Goal: Communication & Community: Answer question/provide support

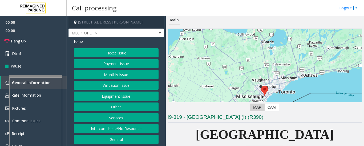
scroll to position [107, 0]
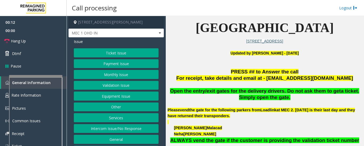
click at [125, 38] on div "Issue Ticket Issue Payment Issue Monthly Issue Validation Issue Equipment Issue…" at bounding box center [115, 97] width 95 height 120
click at [129, 34] on span "MEC 1 OHD IN" at bounding box center [107, 33] width 76 height 9
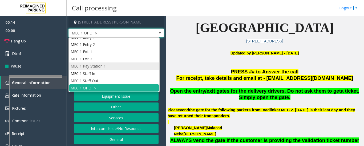
scroll to position [0, 0]
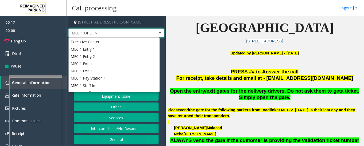
click at [148, 31] on span "MEC 1 OHD IN" at bounding box center [115, 33] width 95 height 9
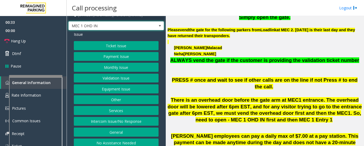
scroll to position [11, 0]
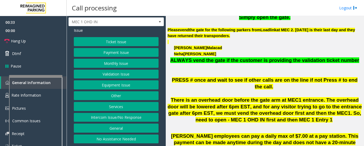
drag, startPoint x: 123, startPoint y: 141, endPoint x: 122, endPoint y: 138, distance: 3.9
click at [124, 141] on button "No Assistance Needed" at bounding box center [116, 138] width 85 height 9
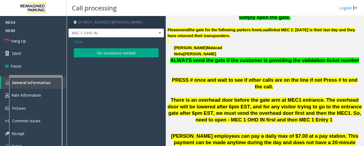
click at [107, 56] on button "No assistance needed" at bounding box center [116, 52] width 85 height 9
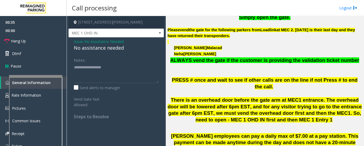
click at [106, 52] on div "Issue - No Assistance Needed No assistance needed Notes: Send alerts to manager…" at bounding box center [115, 80] width 95 height 87
click at [112, 49] on div "No assistance needed" at bounding box center [116, 47] width 85 height 7
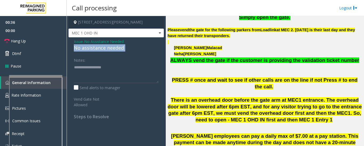
click at [112, 49] on div "No assistance needed" at bounding box center [116, 47] width 85 height 7
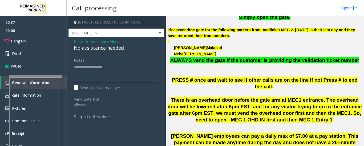
click at [120, 70] on textarea at bounding box center [116, 73] width 85 height 20
type textarea "**********"
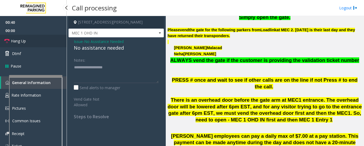
click at [10, 39] on link "Hang Up" at bounding box center [33, 41] width 67 height 13
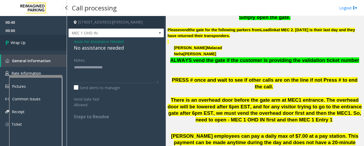
click at [44, 39] on link "Wrap Up" at bounding box center [33, 43] width 67 height 16
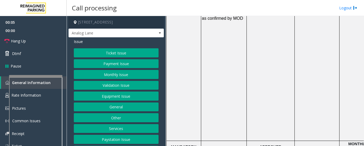
scroll to position [746, 0]
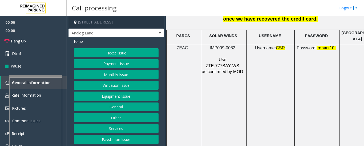
click at [223, 45] on p "IMP009-0082" at bounding box center [223, 48] width 43 height 6
copy p "IMP009-0082"
click at [131, 95] on button "Equipment Issue" at bounding box center [116, 95] width 85 height 9
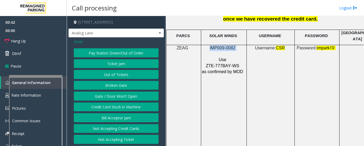
click at [131, 97] on button "Gate / Door Won't Open" at bounding box center [116, 95] width 85 height 9
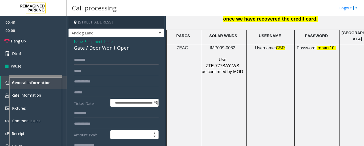
click at [112, 48] on div "Gate / Door Won't Open" at bounding box center [116, 47] width 85 height 7
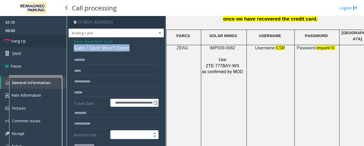
click at [18, 39] on span "Hang Up" at bounding box center [18, 41] width 15 height 6
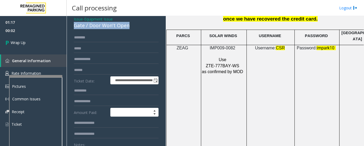
scroll to position [53, 0]
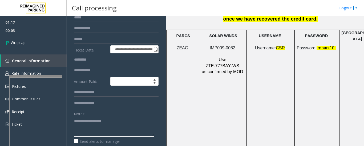
click at [129, 127] on textarea at bounding box center [114, 126] width 80 height 20
paste textarea "**********"
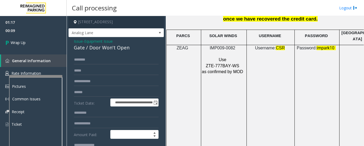
scroll to position [0, 0]
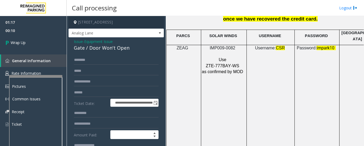
click at [102, 47] on div "Gate / Door Won't Open" at bounding box center [116, 47] width 85 height 7
copy div "Gate / Door Won't Open"
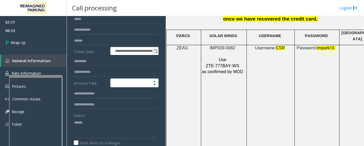
scroll to position [53, 0]
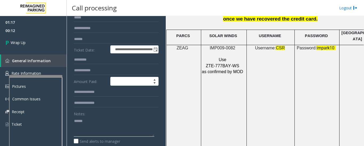
click at [105, 128] on textarea at bounding box center [114, 126] width 80 height 20
paste textarea "**********"
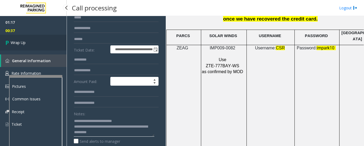
type textarea "**********"
click at [22, 48] on link "Wrap Up" at bounding box center [33, 43] width 67 height 16
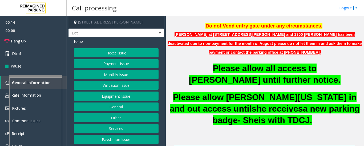
scroll to position [107, 0]
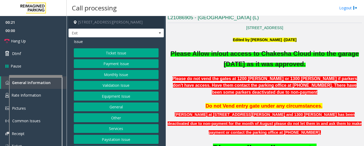
click at [104, 73] on button "Monthly Issue" at bounding box center [116, 74] width 85 height 9
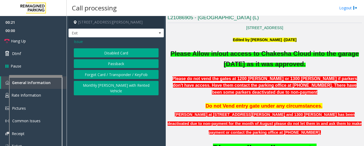
click at [113, 50] on button "Disabled Card" at bounding box center [116, 52] width 85 height 9
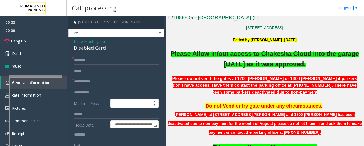
click at [94, 50] on div "Disabled Card" at bounding box center [116, 47] width 85 height 7
copy div "Disabled Card"
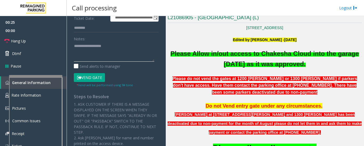
click at [128, 53] on textarea at bounding box center [114, 52] width 80 height 20
paste textarea "**********"
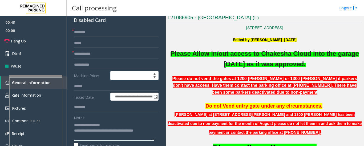
scroll to position [27, 0]
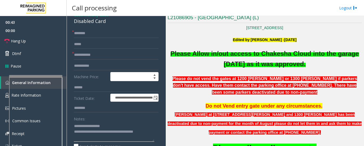
type textarea "**********"
click at [95, 56] on input "text" at bounding box center [116, 54] width 85 height 9
type input "*****"
click at [123, 35] on input "text" at bounding box center [116, 33] width 85 height 9
type input "*"
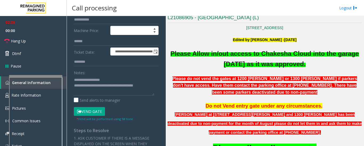
scroll to position [133, 0]
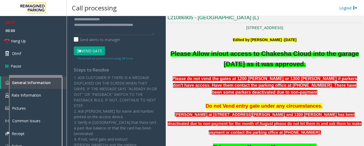
type input "*******"
click at [85, 52] on button "Vend Gate" at bounding box center [89, 50] width 31 height 9
click at [95, 34] on textarea at bounding box center [114, 25] width 80 height 20
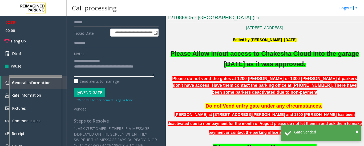
scroll to position [53, 0]
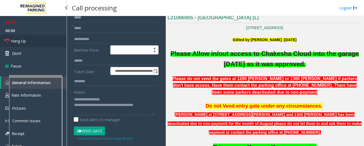
click at [18, 42] on span "Hang Up" at bounding box center [18, 41] width 15 height 6
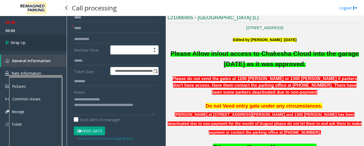
click at [1, 48] on link "Wrap Up" at bounding box center [33, 43] width 67 height 16
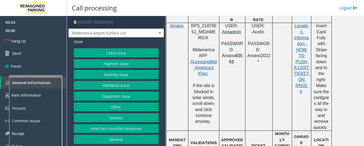
scroll to position [320, 0]
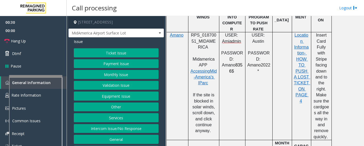
click at [287, 63] on td at bounding box center [281, 86] width 19 height 108
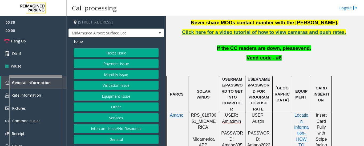
scroll to position [160, 0]
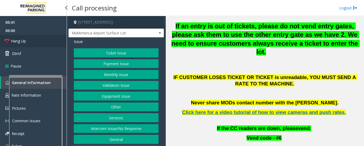
click at [32, 45] on link "Hang Up" at bounding box center [33, 41] width 67 height 13
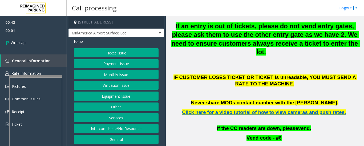
click at [127, 67] on button "Payment Issue" at bounding box center [116, 63] width 85 height 9
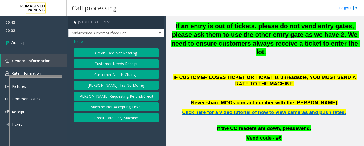
click at [115, 118] on button "Credit Card Only Machine" at bounding box center [116, 117] width 85 height 9
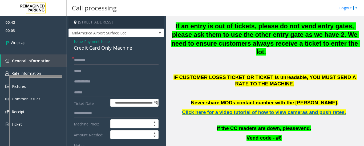
click at [99, 45] on div "Credit Card Only Machine" at bounding box center [116, 47] width 85 height 7
copy div "Credit Card Only Machine"
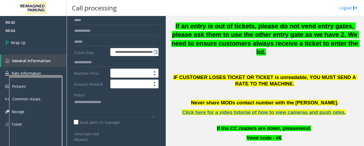
scroll to position [80, 0]
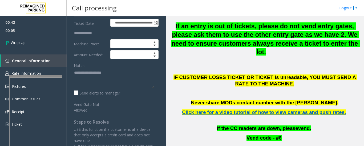
click at [100, 81] on textarea at bounding box center [114, 78] width 80 height 20
paste textarea "**********"
click at [90, 86] on textarea at bounding box center [114, 78] width 80 height 20
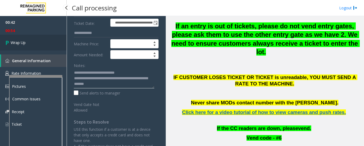
type textarea "**********"
click at [27, 43] on link "Wrap Up" at bounding box center [33, 43] width 67 height 16
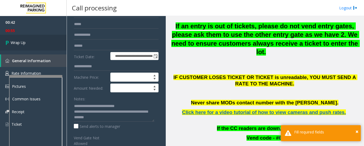
scroll to position [0, 0]
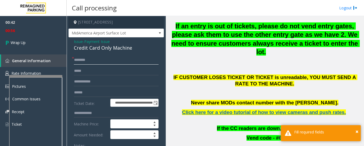
click at [83, 62] on input "text" at bounding box center [116, 59] width 85 height 9
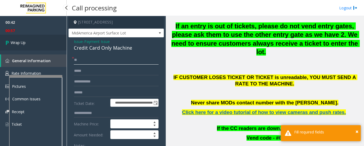
type input "**"
click at [21, 41] on span "Wrap Up" at bounding box center [18, 43] width 15 height 6
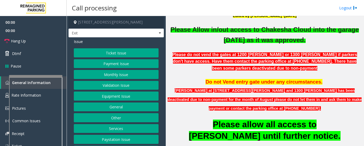
scroll to position [160, 0]
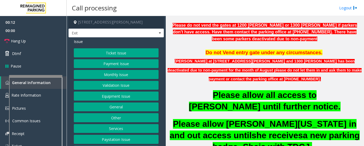
click at [102, 78] on button "Monthly Issue" at bounding box center [116, 74] width 85 height 9
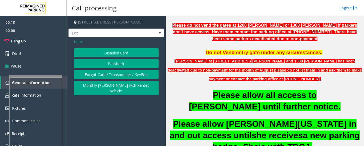
click at [134, 57] on button "Disabled Card" at bounding box center [116, 52] width 85 height 9
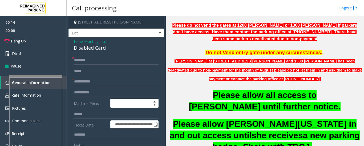
click at [95, 50] on div "Disabled Card" at bounding box center [116, 47] width 85 height 7
copy div "Disabled Card"
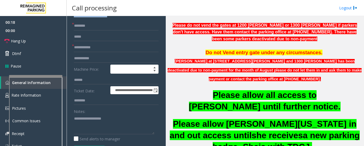
scroll to position [80, 0]
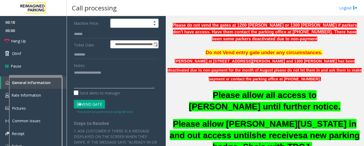
click at [134, 72] on textarea at bounding box center [114, 78] width 80 height 20
paste textarea "**********"
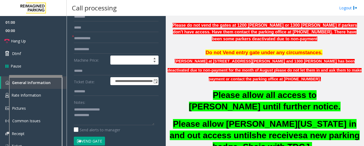
scroll to position [54, 0]
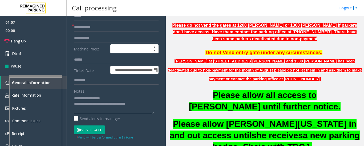
type textarea "**********"
click at [87, 27] on input "text" at bounding box center [116, 27] width 85 height 9
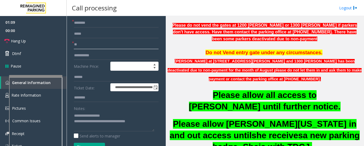
scroll to position [28, 0]
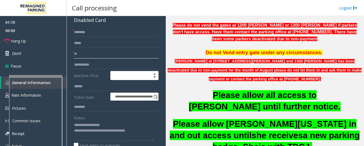
type input "**"
click at [87, 29] on input "text" at bounding box center [116, 32] width 85 height 9
type input "*"
click at [83, 52] on input "**" at bounding box center [116, 53] width 85 height 9
type input "*"
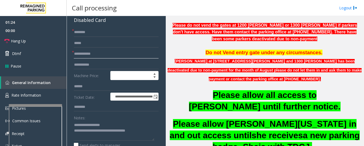
click at [52, 104] on div at bounding box center [35, 105] width 53 height 2
click at [51, 93] on link "Rate Information" at bounding box center [33, 95] width 67 height 13
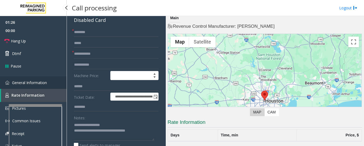
click at [34, 82] on span "General Information" at bounding box center [29, 82] width 35 height 5
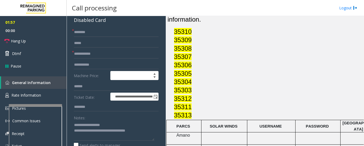
scroll to position [767, 0]
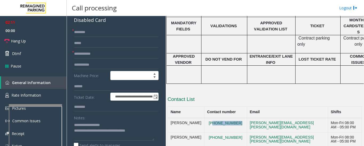
drag, startPoint x: 201, startPoint y: 66, endPoint x: 228, endPoint y: 66, distance: 26.6
click at [228, 118] on td "[PHONE_NUMBER]" at bounding box center [225, 125] width 43 height 14
copy button "[PHONE_NUMBER]"
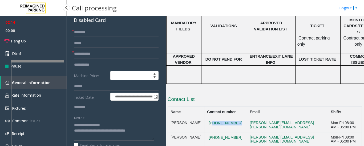
click at [41, 55] on app-root "**********" at bounding box center [182, 73] width 364 height 146
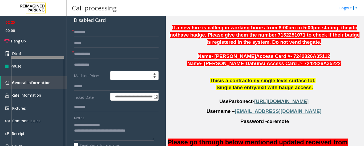
scroll to position [420, 0]
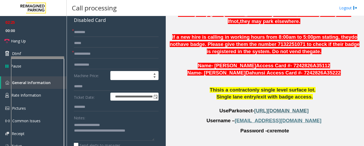
click at [297, 108] on span "[URL][DOMAIN_NAME]" at bounding box center [281, 111] width 54 height 6
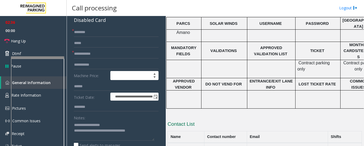
scroll to position [767, 0]
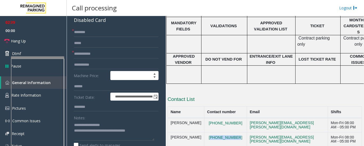
drag, startPoint x: 204, startPoint y: 78, endPoint x: 229, endPoint y: 84, distance: 25.9
click at [229, 132] on td "[PHONE_NUMBER]" at bounding box center [225, 139] width 43 height 14
copy button "[PHONE_NUMBER]"
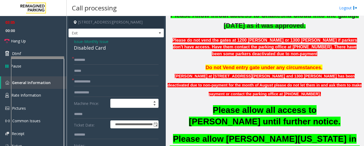
scroll to position [101, 0]
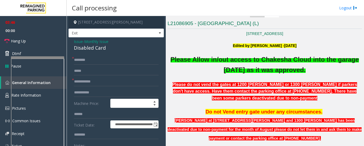
click at [76, 40] on span "Issue" at bounding box center [78, 42] width 9 height 6
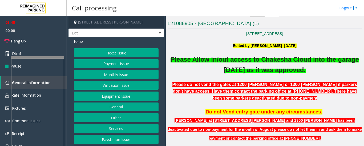
click at [120, 96] on button "Equipment Issue" at bounding box center [116, 95] width 85 height 9
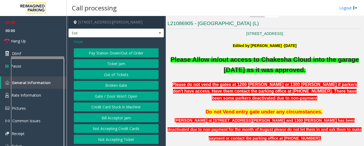
click at [121, 92] on button "Gate / Door Won't Open" at bounding box center [116, 95] width 85 height 9
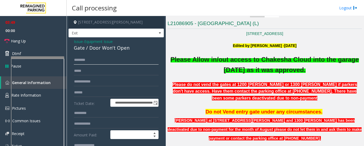
click at [82, 58] on input "text" at bounding box center [116, 59] width 85 height 9
type input "*****"
click at [100, 69] on input "text" at bounding box center [116, 70] width 85 height 9
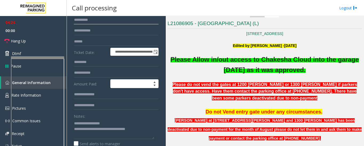
scroll to position [80, 0]
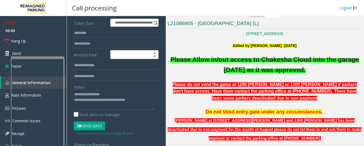
type input "**********"
click at [89, 125] on button "Vend Gate" at bounding box center [89, 125] width 31 height 9
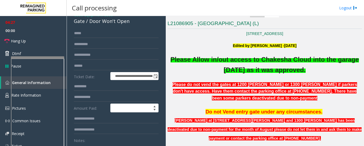
click at [97, 21] on div "Gate / Door Won't Open" at bounding box center [116, 21] width 85 height 7
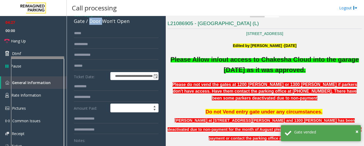
click at [97, 21] on div "Gate / Door Won't Open" at bounding box center [116, 21] width 85 height 7
copy div "Gate / Door Won't Open"
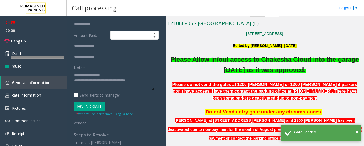
scroll to position [107, 0]
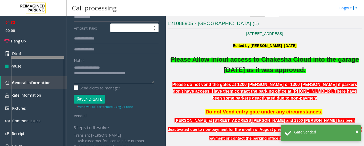
drag, startPoint x: 84, startPoint y: 67, endPoint x: 127, endPoint y: 63, distance: 42.6
click at [127, 63] on div "Notes:" at bounding box center [116, 69] width 85 height 27
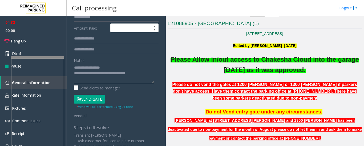
paste textarea "*********"
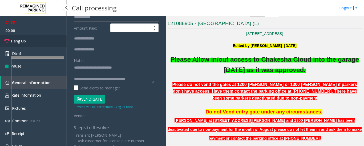
click at [20, 42] on span "Hang Up" at bounding box center [18, 41] width 15 height 6
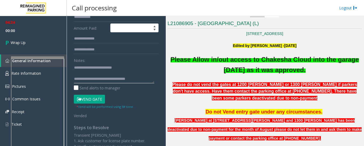
drag, startPoint x: 94, startPoint y: 79, endPoint x: 139, endPoint y: 77, distance: 44.5
click at [139, 77] on textarea at bounding box center [114, 73] width 80 height 20
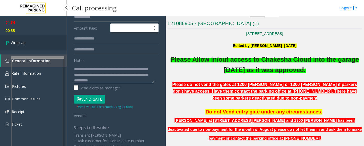
type textarea "**********"
click at [14, 35] on link "Wrap Up" at bounding box center [33, 43] width 67 height 16
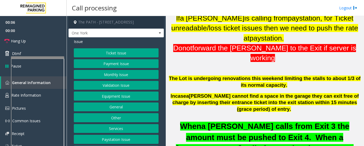
scroll to position [133, 0]
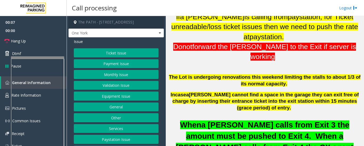
click at [102, 129] on button "Services" at bounding box center [116, 128] width 85 height 9
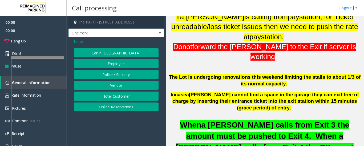
click at [128, 73] on button "Police / Security" at bounding box center [116, 74] width 85 height 9
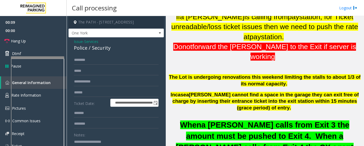
click at [104, 47] on div "Police / Security" at bounding box center [116, 47] width 85 height 7
copy div "Security"
click at [100, 137] on div "Notes:" at bounding box center [116, 143] width 85 height 27
click at [98, 140] on textarea at bounding box center [114, 147] width 80 height 20
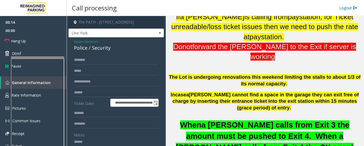
paste textarea "********"
type textarea "**********"
click at [94, 60] on input "text" at bounding box center [116, 59] width 85 height 9
type input "****"
click at [97, 80] on input "text" at bounding box center [116, 81] width 85 height 9
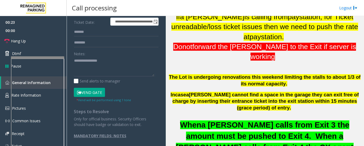
scroll to position [84, 0]
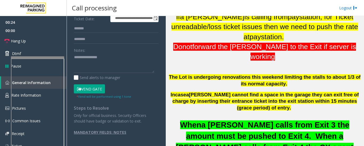
type input "******"
click at [93, 86] on button "Vend Gate" at bounding box center [89, 88] width 31 height 9
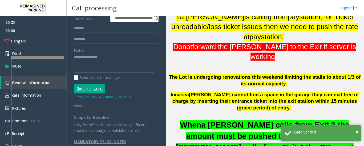
click at [97, 56] on textarea at bounding box center [114, 63] width 80 height 20
click at [91, 62] on textarea at bounding box center [114, 63] width 80 height 20
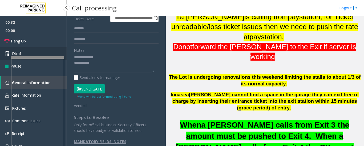
click at [37, 50] on link "Dtmf" at bounding box center [33, 53] width 67 height 13
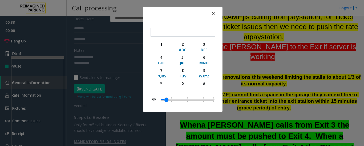
click at [214, 15] on span "×" at bounding box center [213, 13] width 3 height 7
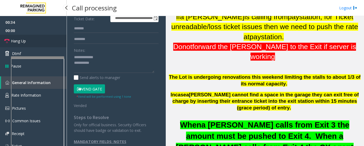
click at [49, 43] on link "Hang Up" at bounding box center [33, 41] width 67 height 13
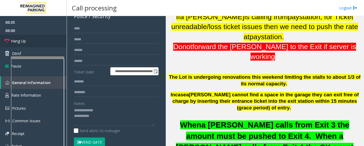
scroll to position [31, 0]
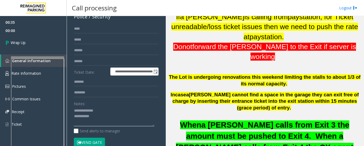
click at [115, 124] on textarea at bounding box center [114, 116] width 80 height 20
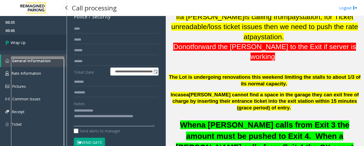
type textarea "**********"
click at [14, 44] on span "Wrap Up" at bounding box center [18, 43] width 15 height 6
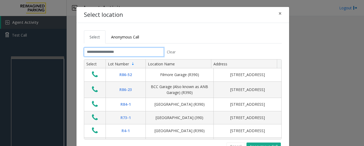
click at [133, 55] on input "text" at bounding box center [124, 51] width 80 height 9
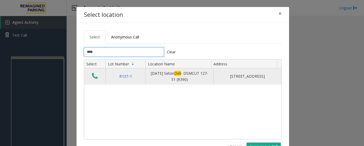
type input "****"
click at [90, 78] on button "Data table" at bounding box center [94, 76] width 9 height 9
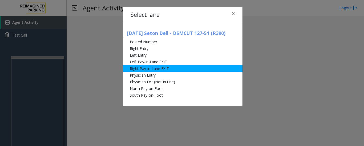
click at [134, 70] on li "Right Pay-in-Lane EXIT" at bounding box center [182, 68] width 119 height 7
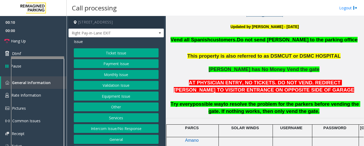
scroll to position [133, 0]
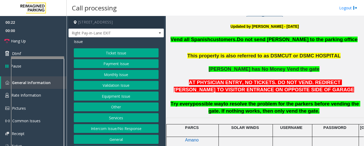
click at [119, 78] on button "Monthly Issue" at bounding box center [116, 74] width 85 height 9
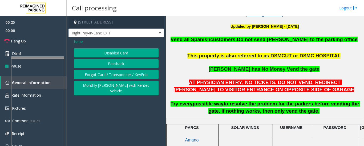
click at [113, 55] on button "Disabled Card" at bounding box center [116, 52] width 85 height 9
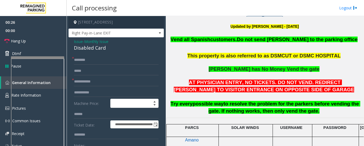
click at [87, 50] on div "Disabled Card" at bounding box center [116, 47] width 85 height 7
copy div "Disabled Card"
click at [86, 58] on input "text" at bounding box center [116, 59] width 85 height 9
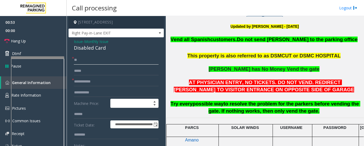
type input "*"
type input "******"
click at [90, 84] on input "text" at bounding box center [116, 81] width 85 height 9
click at [78, 42] on span "Issue" at bounding box center [78, 42] width 9 height 6
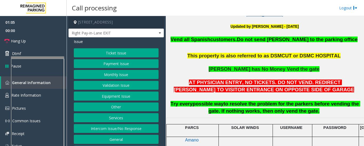
click at [119, 71] on button "Monthly Issue" at bounding box center [116, 74] width 85 height 9
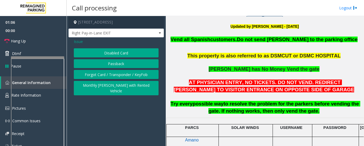
click at [121, 77] on button "Forgot Card / Transponder / KeyFob" at bounding box center [116, 74] width 85 height 9
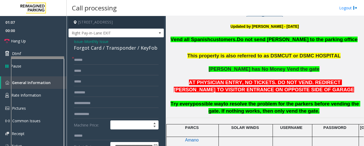
click at [107, 47] on div "Forgot Card / Transponder / KeyFob" at bounding box center [116, 47] width 85 height 7
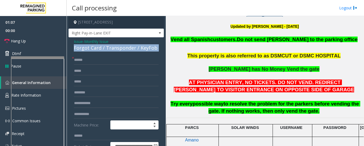
click at [107, 47] on div "Forgot Card / Transponder / KeyFob" at bounding box center [116, 47] width 85 height 7
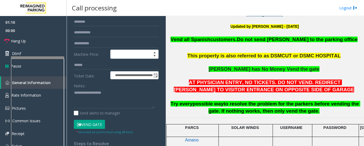
scroll to position [80, 0]
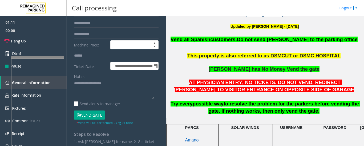
click at [103, 114] on button "Vend Gate" at bounding box center [89, 114] width 31 height 9
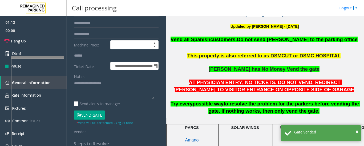
click at [104, 95] on textarea at bounding box center [114, 89] width 80 height 20
paste textarea "**********"
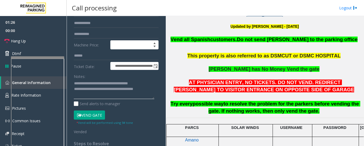
scroll to position [27, 0]
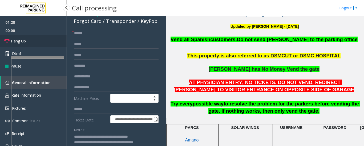
type textarea "**********"
click at [32, 42] on link "Hang Up" at bounding box center [33, 41] width 67 height 13
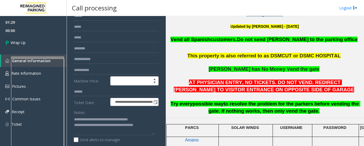
scroll to position [53, 0]
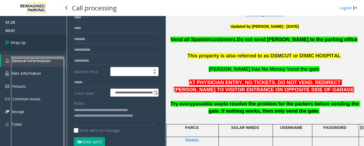
click at [32, 37] on link "Wrap Up" at bounding box center [33, 43] width 67 height 16
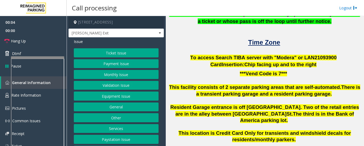
scroll to position [107, 0]
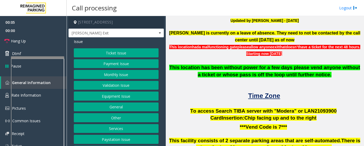
click at [328, 112] on span "900" at bounding box center [332, 111] width 8 height 6
click at [101, 74] on button "Monthly Issue" at bounding box center [116, 74] width 85 height 9
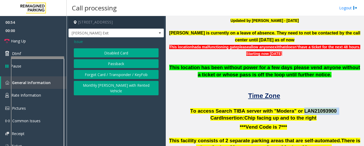
click at [110, 53] on button "Disabled Card" at bounding box center [116, 52] width 85 height 9
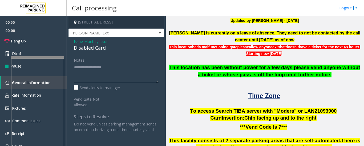
click at [94, 71] on textarea at bounding box center [116, 73] width 85 height 20
click at [75, 41] on span "Issue" at bounding box center [78, 42] width 9 height 6
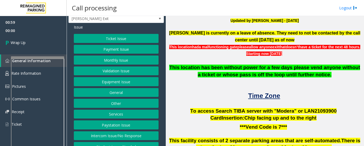
scroll to position [22, 0]
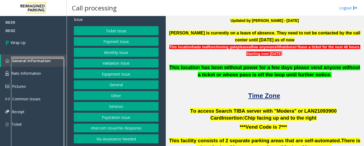
click at [121, 54] on button "Monthly Issue" at bounding box center [116, 52] width 85 height 9
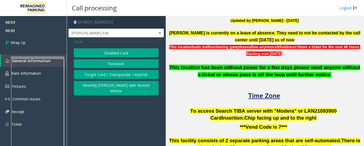
click at [122, 50] on button "Disabled Card" at bounding box center [116, 52] width 85 height 9
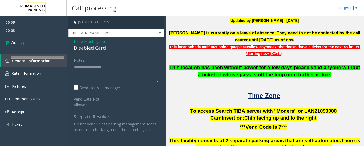
click at [87, 51] on div "Disabled Card" at bounding box center [116, 47] width 85 height 7
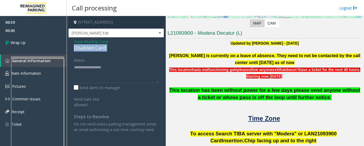
scroll to position [53, 0]
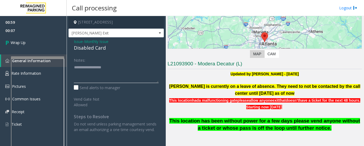
click at [109, 72] on textarea at bounding box center [116, 73] width 85 height 20
paste textarea "**********"
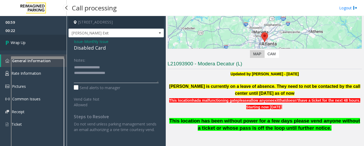
type textarea "**********"
click at [26, 35] on link "Wrap Up" at bounding box center [33, 43] width 67 height 16
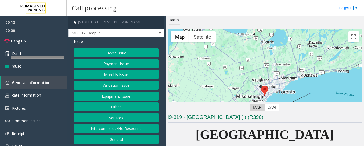
click at [121, 72] on button "Monthly Issue" at bounding box center [116, 74] width 85 height 9
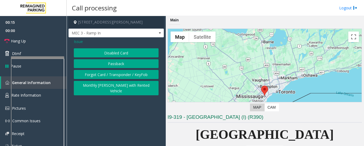
click at [132, 74] on button "Forgot Card / Transponder / KeyFob" at bounding box center [116, 74] width 85 height 9
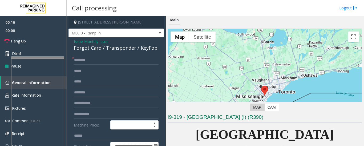
click at [107, 47] on div "Forgot Card / Transponder / KeyFob" at bounding box center [116, 47] width 85 height 7
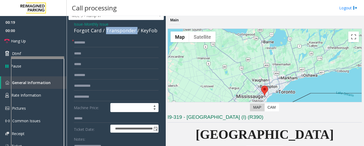
scroll to position [27, 0]
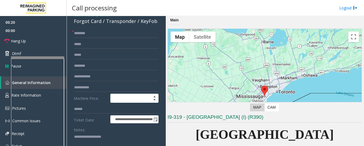
click at [96, 132] on textarea at bounding box center [114, 142] width 80 height 20
paste textarea "**********"
click at [120, 36] on input "text" at bounding box center [116, 33] width 85 height 9
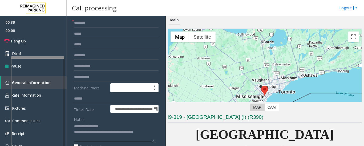
scroll to position [13, 0]
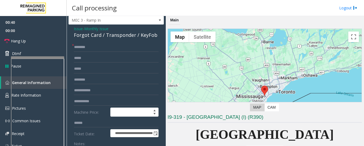
type textarea "**********"
click at [97, 44] on input "text" at bounding box center [116, 47] width 85 height 9
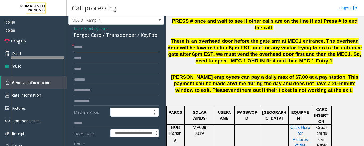
scroll to position [320, 0]
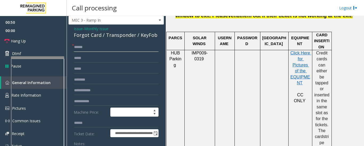
type input "******"
click at [96, 91] on input "text" at bounding box center [116, 90] width 85 height 9
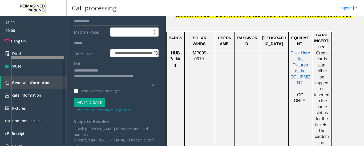
type input "**********"
click at [100, 105] on button "Vend Gate" at bounding box center [89, 101] width 31 height 9
click at [90, 83] on textarea at bounding box center [114, 76] width 80 height 20
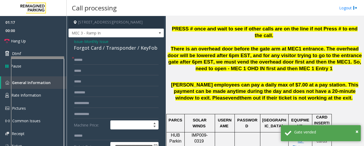
scroll to position [213, 0]
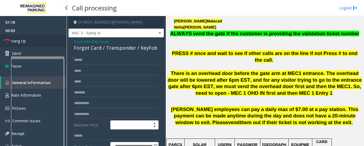
click at [0, 38] on link "Hang Up" at bounding box center [33, 41] width 67 height 13
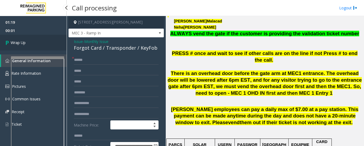
click at [35, 45] on link "Wrap Up" at bounding box center [33, 43] width 67 height 16
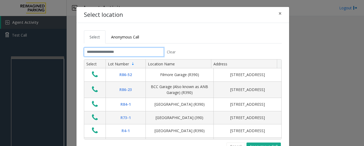
click at [95, 51] on input "text" at bounding box center [124, 51] width 80 height 9
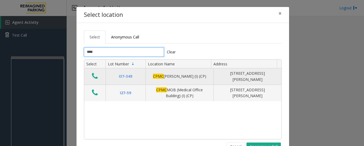
type input "****"
click at [95, 78] on icon "Data table" at bounding box center [95, 75] width 6 height 7
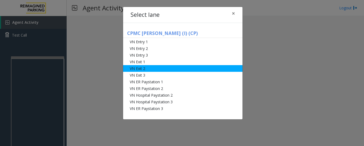
click at [163, 67] on li "VN Exit 2" at bounding box center [182, 68] width 119 height 7
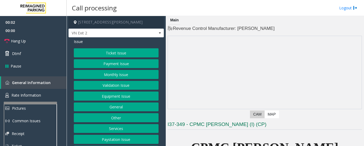
click at [40, 89] on link "Rate Information" at bounding box center [33, 95] width 67 height 13
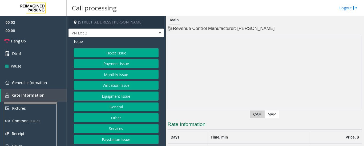
scroll to position [103, 0]
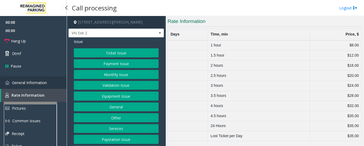
click at [24, 80] on span "General Information" at bounding box center [29, 82] width 35 height 5
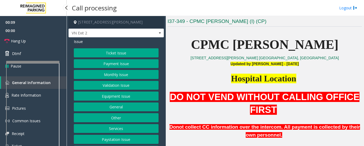
click at [34, 57] on app-root "00:09 00:00 Hang Up Dtmf Pause General Information Rate Information Pictures Co…" at bounding box center [182, 73] width 364 height 146
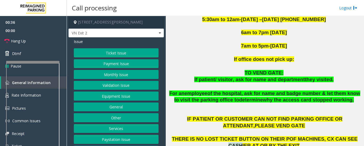
scroll to position [152, 0]
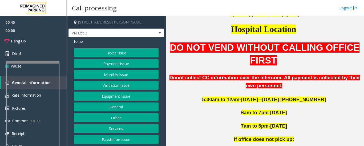
click at [119, 66] on button "Payment Issue" at bounding box center [116, 63] width 85 height 9
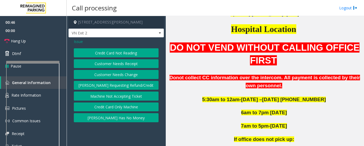
click at [135, 117] on button "[PERSON_NAME] Has No Money" at bounding box center [116, 117] width 85 height 9
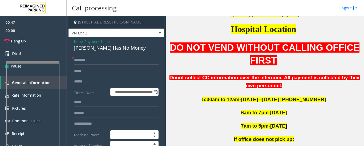
click at [98, 50] on div "[PERSON_NAME] Has No Money" at bounding box center [116, 47] width 85 height 7
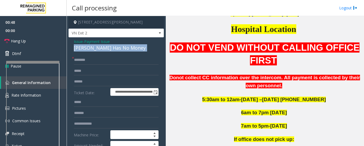
click at [98, 50] on div "[PERSON_NAME] Has No Money" at bounding box center [116, 47] width 85 height 7
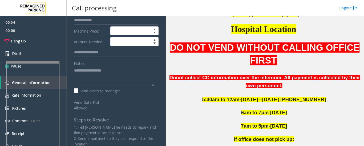
scroll to position [107, 0]
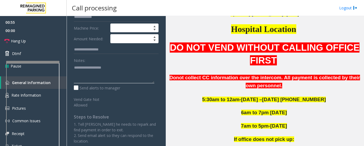
click at [100, 80] on textarea at bounding box center [114, 73] width 80 height 20
type textarea "*"
paste textarea "**********"
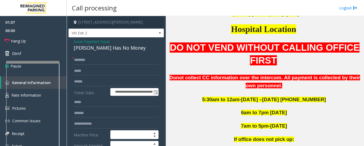
type textarea "**********"
click at [100, 60] on input "text" at bounding box center [116, 59] width 85 height 9
type input "******"
click at [98, 81] on input "text" at bounding box center [116, 81] width 85 height 9
click at [83, 80] on input "******" at bounding box center [116, 81] width 85 height 9
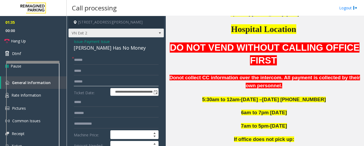
type input "******"
click at [136, 34] on span "VN Exit 2" at bounding box center [107, 33] width 76 height 9
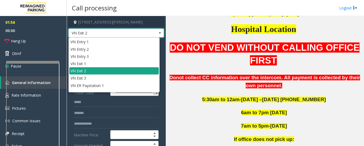
click at [123, 72] on li "VN Exit 2" at bounding box center [114, 70] width 90 height 7
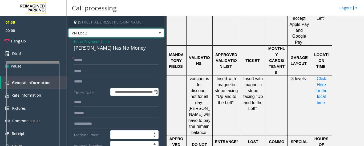
scroll to position [392, 0]
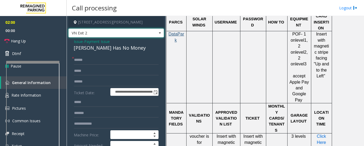
click at [317, 134] on span "Click Here for the local time" at bounding box center [321, 148] width 13 height 29
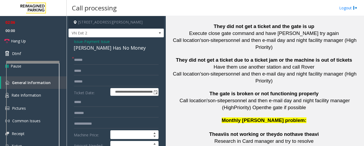
scroll to position [1316, 0]
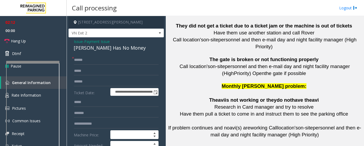
drag, startPoint x: 241, startPoint y: 56, endPoint x: 222, endPoint y: 56, distance: 18.9
drag, startPoint x: 224, startPoint y: 55, endPoint x: 238, endPoint y: 65, distance: 16.9
drag, startPoint x: 225, startPoint y: 54, endPoint x: 237, endPoint y: 64, distance: 16.1
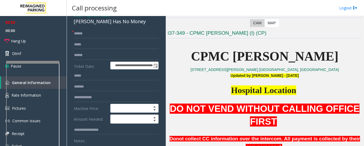
scroll to position [80, 0]
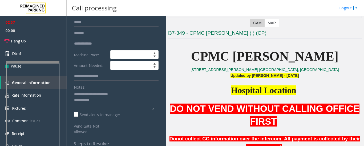
click at [116, 108] on textarea at bounding box center [114, 100] width 80 height 20
type textarea "**********"
click at [123, 108] on textarea at bounding box center [114, 100] width 80 height 20
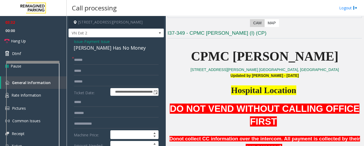
click at [76, 43] on span "Issue" at bounding box center [78, 42] width 9 height 6
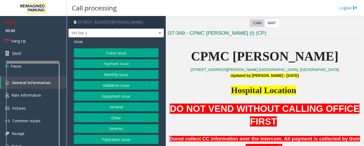
click at [97, 52] on button "Ticket Issue" at bounding box center [116, 52] width 85 height 9
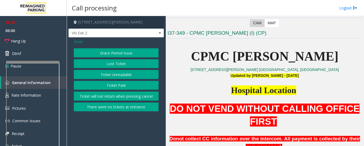
click at [109, 74] on button "Ticket Unreadable" at bounding box center [116, 74] width 85 height 9
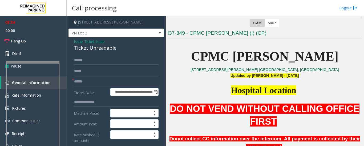
scroll to position [80, 0]
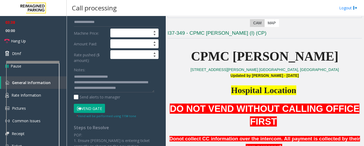
click at [90, 109] on button "Vend Gate" at bounding box center [89, 108] width 31 height 9
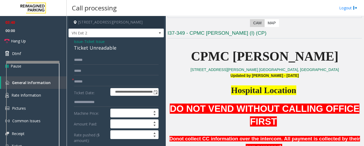
click at [82, 43] on span "Issue" at bounding box center [78, 42] width 9 height 6
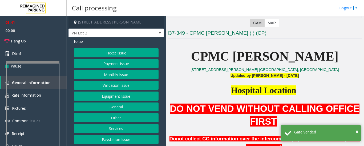
click at [117, 65] on button "Payment Issue" at bounding box center [116, 63] width 85 height 9
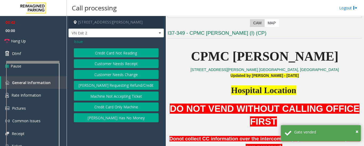
click at [118, 120] on button "[PERSON_NAME] Has No Money" at bounding box center [116, 117] width 85 height 9
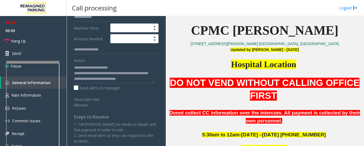
scroll to position [224, 0]
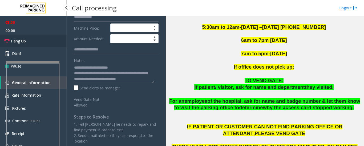
click at [21, 41] on span "Hang Up" at bounding box center [18, 41] width 15 height 6
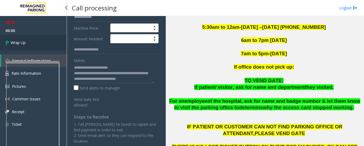
click at [16, 43] on span "Wrap Up" at bounding box center [18, 43] width 15 height 6
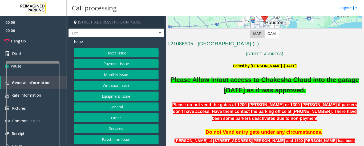
scroll to position [107, 0]
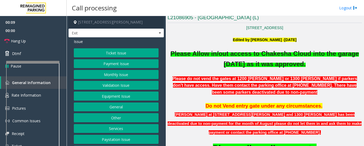
click at [93, 75] on button "Monthly Issue" at bounding box center [116, 74] width 85 height 9
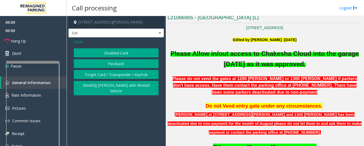
click at [100, 53] on button "Disabled Card" at bounding box center [116, 52] width 85 height 9
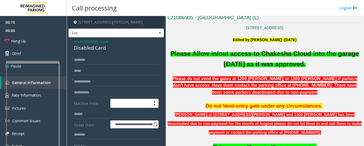
click at [89, 47] on div "Disabled Card" at bounding box center [116, 47] width 85 height 7
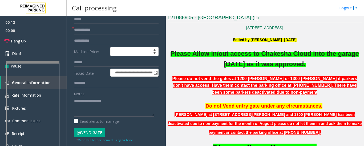
scroll to position [53, 0]
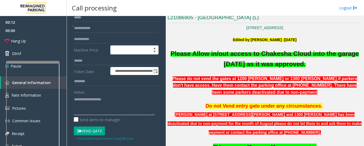
click at [99, 107] on textarea at bounding box center [114, 105] width 80 height 20
paste textarea "**********"
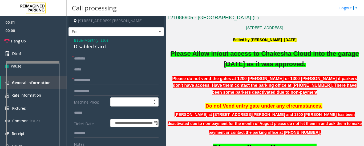
scroll to position [0, 0]
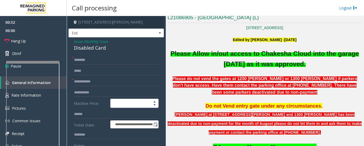
type textarea "**********"
click at [90, 81] on input "text" at bounding box center [116, 81] width 85 height 9
click at [93, 59] on input "text" at bounding box center [116, 59] width 85 height 9
click at [97, 79] on input "text" at bounding box center [116, 81] width 85 height 9
type input "******"
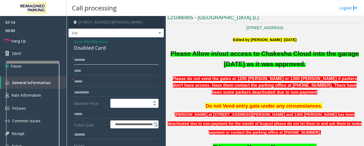
click at [103, 59] on input "text" at bounding box center [116, 59] width 85 height 9
type input "*******"
drag, startPoint x: 84, startPoint y: 60, endPoint x: 158, endPoint y: 55, distance: 73.5
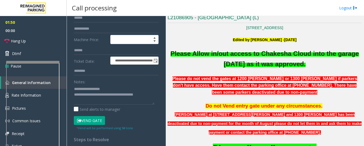
scroll to position [107, 0]
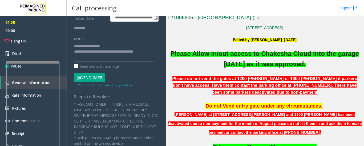
click at [88, 78] on button "Vend Gate" at bounding box center [89, 77] width 31 height 9
click at [99, 57] on textarea at bounding box center [114, 52] width 80 height 20
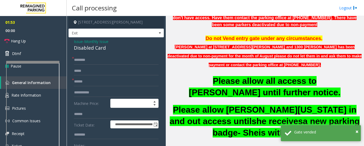
scroll to position [213, 0]
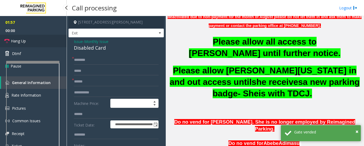
click at [34, 37] on link "Hang Up" at bounding box center [33, 41] width 67 height 13
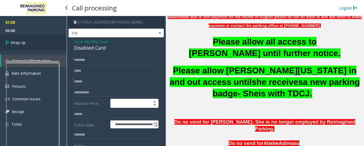
click at [14, 40] on span "Wrap Up" at bounding box center [18, 43] width 15 height 6
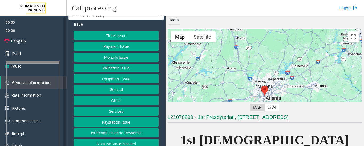
scroll to position [27, 0]
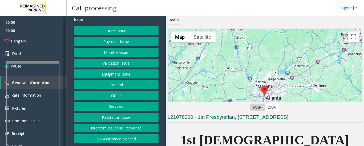
click at [128, 139] on button "No Assistance Needed" at bounding box center [116, 138] width 85 height 9
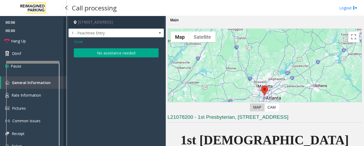
click at [32, 34] on span "00:00" at bounding box center [33, 30] width 67 height 8
click at [34, 39] on link "Hang Up" at bounding box center [33, 41] width 67 height 13
click at [107, 50] on button "No assistance needed" at bounding box center [116, 52] width 85 height 9
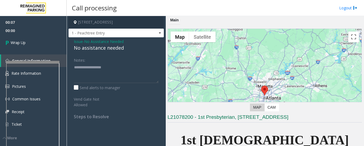
click at [91, 51] on div "No assistance needed" at bounding box center [116, 47] width 85 height 7
click at [92, 51] on div "No assistance needed" at bounding box center [116, 47] width 85 height 7
type textarea "**********"
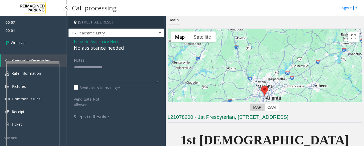
click at [40, 51] on div "00:07 00:01 Wrap Up General Information Rate Information Pictures Common Issues…" at bounding box center [33, 78] width 67 height 124
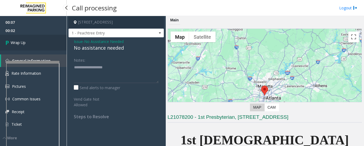
click at [50, 49] on link "Wrap Up" at bounding box center [33, 43] width 67 height 16
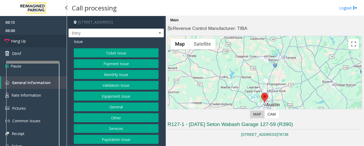
click at [36, 40] on link "Hang Up" at bounding box center [33, 41] width 67 height 13
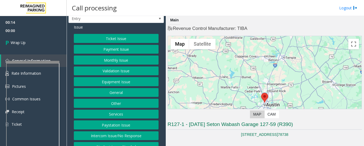
scroll to position [22, 0]
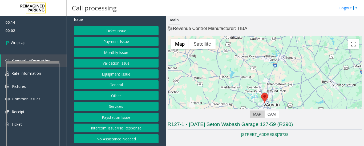
click at [122, 129] on button "Intercom Issue/No Response" at bounding box center [116, 127] width 85 height 9
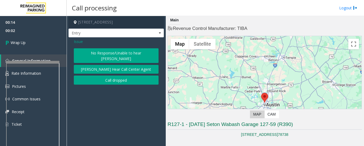
scroll to position [0, 0]
click at [113, 51] on button "No Response/Unable to hear [PERSON_NAME]" at bounding box center [116, 55] width 85 height 15
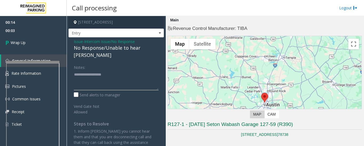
click at [103, 70] on textarea at bounding box center [116, 80] width 85 height 20
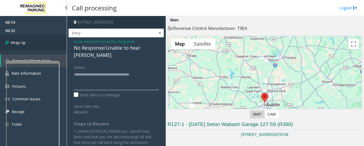
type textarea "**********"
click at [36, 46] on link "Wrap Up" at bounding box center [33, 43] width 67 height 16
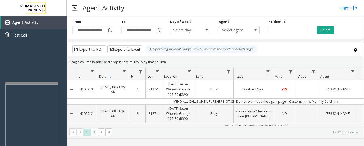
click at [45, 84] on div at bounding box center [31, 83] width 53 height 2
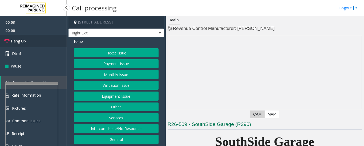
click at [13, 41] on span "Hang Up" at bounding box center [18, 41] width 15 height 6
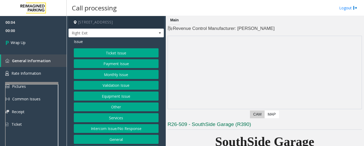
scroll to position [11, 0]
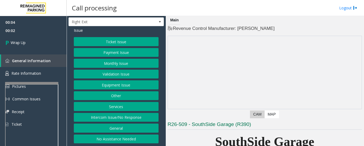
click at [133, 118] on button "Intercom Issue/No Response" at bounding box center [116, 117] width 85 height 9
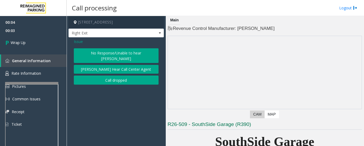
click at [127, 50] on button "No Response/Unable to hear [PERSON_NAME]" at bounding box center [116, 55] width 85 height 15
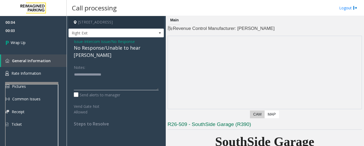
click at [105, 76] on textarea at bounding box center [116, 80] width 85 height 20
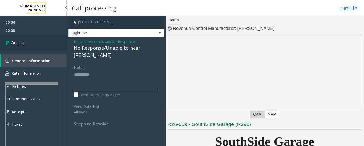
type textarea "**********"
click at [28, 39] on link "Wrap Up" at bounding box center [33, 43] width 67 height 16
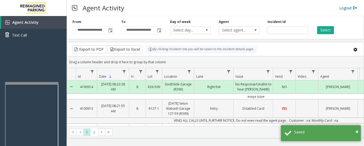
click at [347, 10] on link "Logout" at bounding box center [348, 8] width 18 height 6
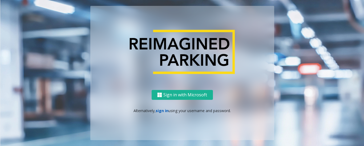
click at [161, 110] on link "sign in" at bounding box center [162, 110] width 13 height 5
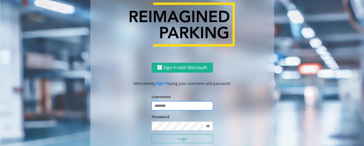
type input "*********"
click at [173, 140] on button "Login" at bounding box center [182, 138] width 61 height 9
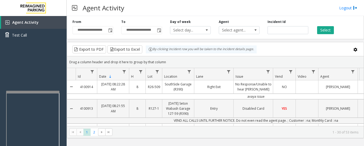
click at [52, 92] on div at bounding box center [32, 92] width 53 height 2
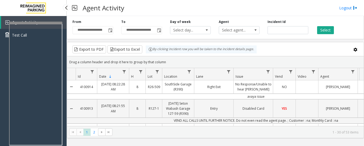
click at [58, 22] on div at bounding box center [35, 23] width 53 height 2
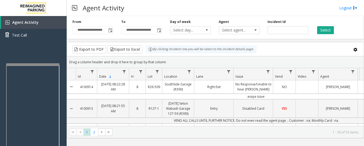
click at [54, 64] on div at bounding box center [32, 64] width 53 height 2
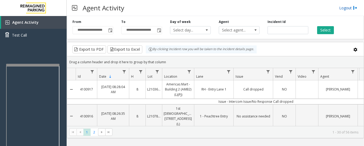
click at [349, 6] on link "Logout" at bounding box center [348, 8] width 18 height 6
